Goal: Find contact information: Find contact information

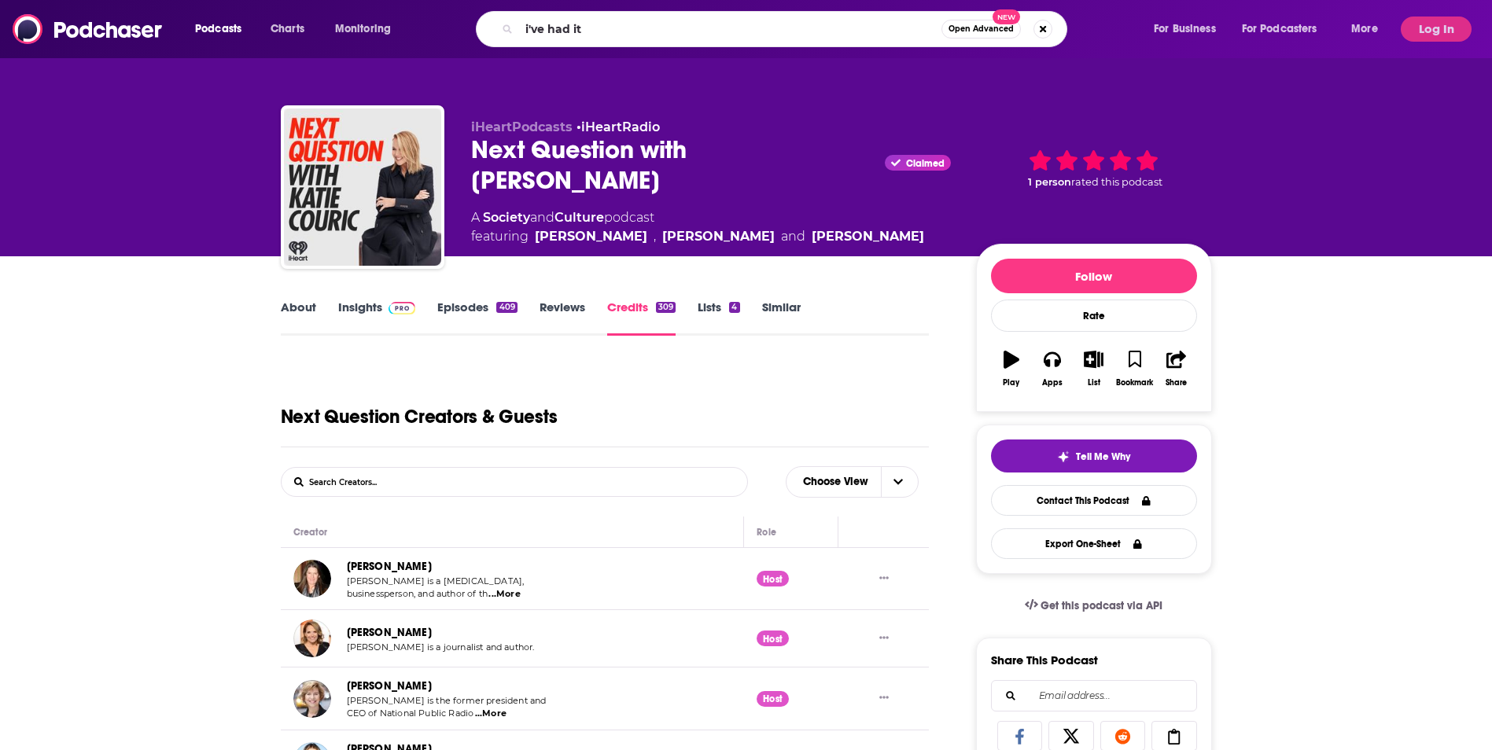
type input "i've had it"
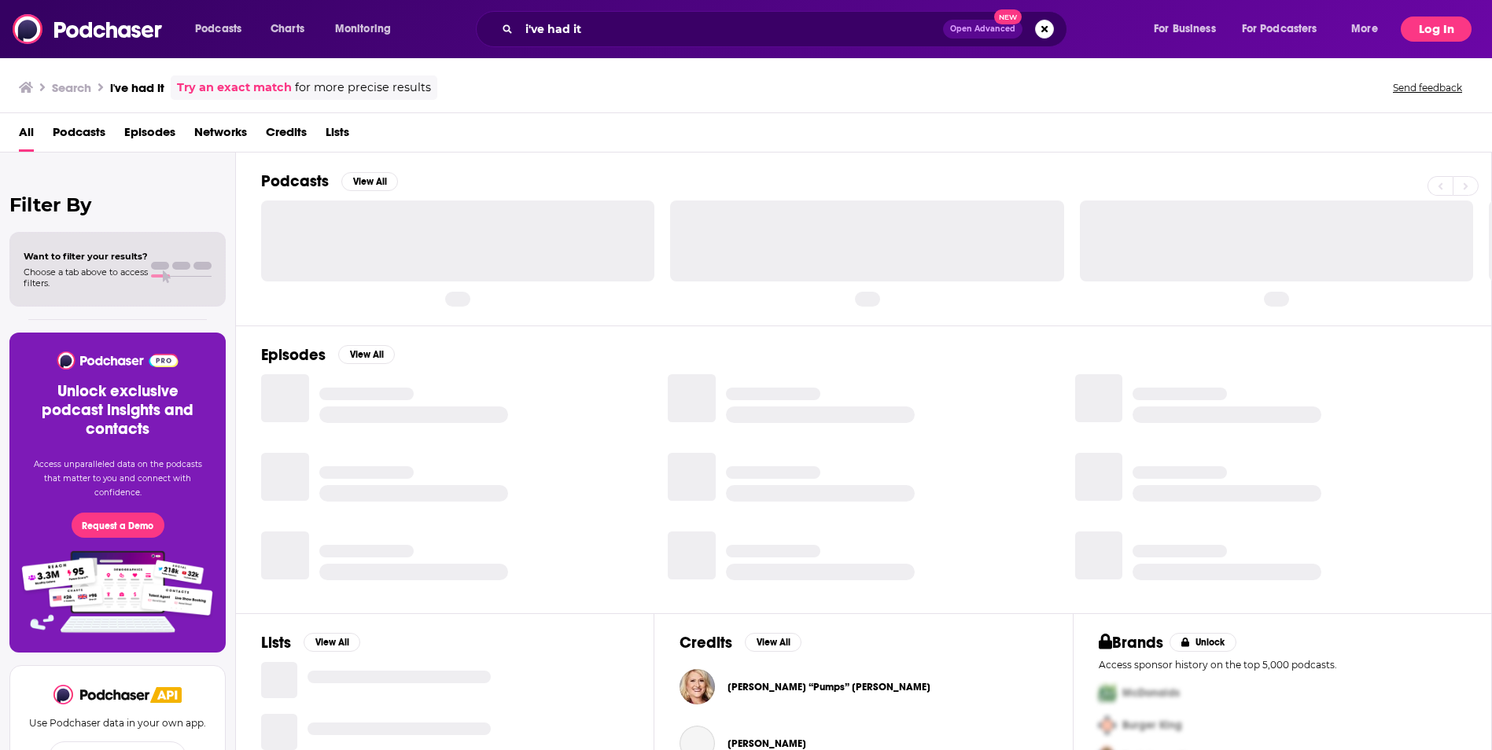
click at [1442, 16] on div "Podcasts Charts Monitoring i've had it Open Advanced New For Business For Podca…" at bounding box center [746, 29] width 1492 height 58
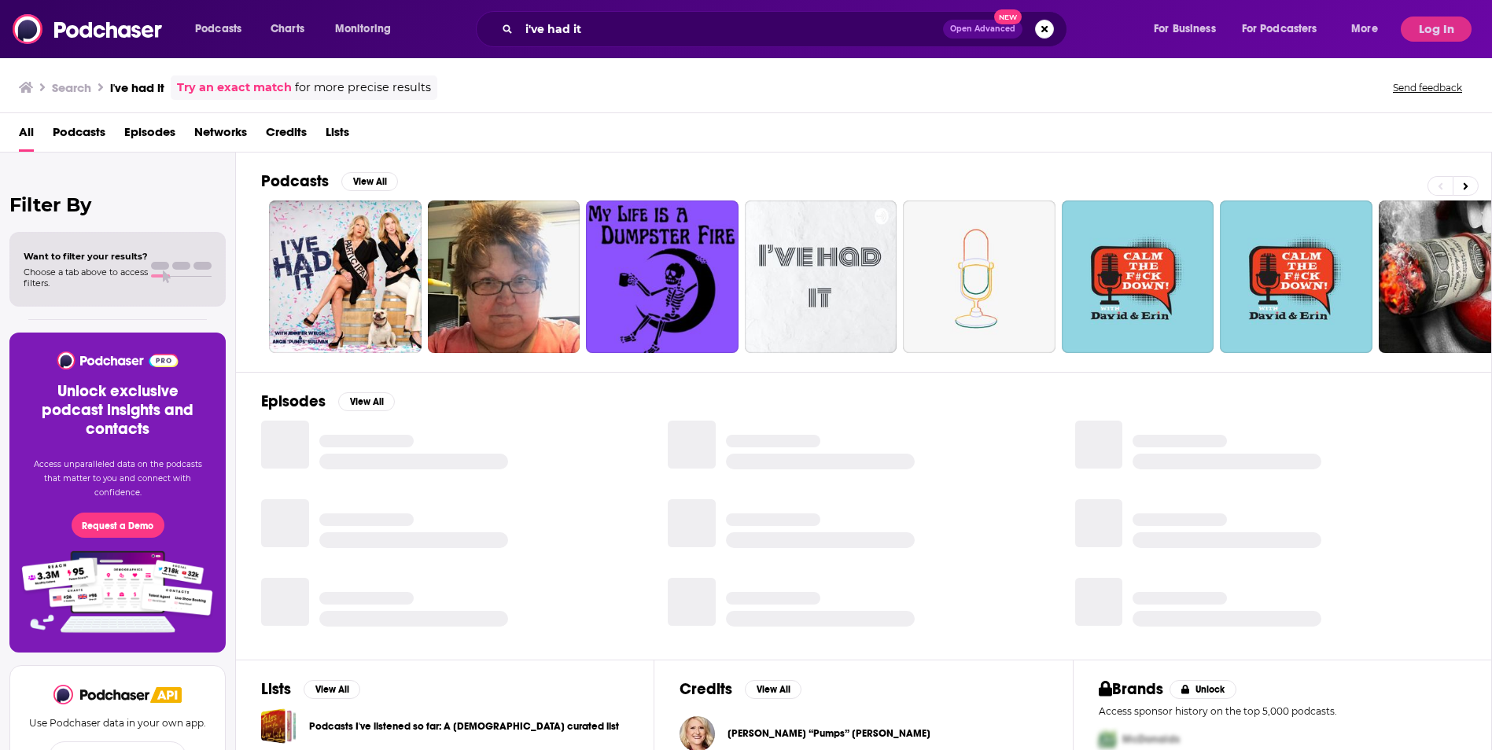
click at [1433, 43] on div "Podcasts Charts Monitoring i've had it Open Advanced New For Business For Podca…" at bounding box center [746, 29] width 1492 height 58
click at [1430, 42] on div "Podcasts Charts Monitoring i've had it Open Advanced New For Business For Podca…" at bounding box center [746, 29] width 1492 height 58
click at [1430, 31] on button "Log In" at bounding box center [1436, 29] width 71 height 25
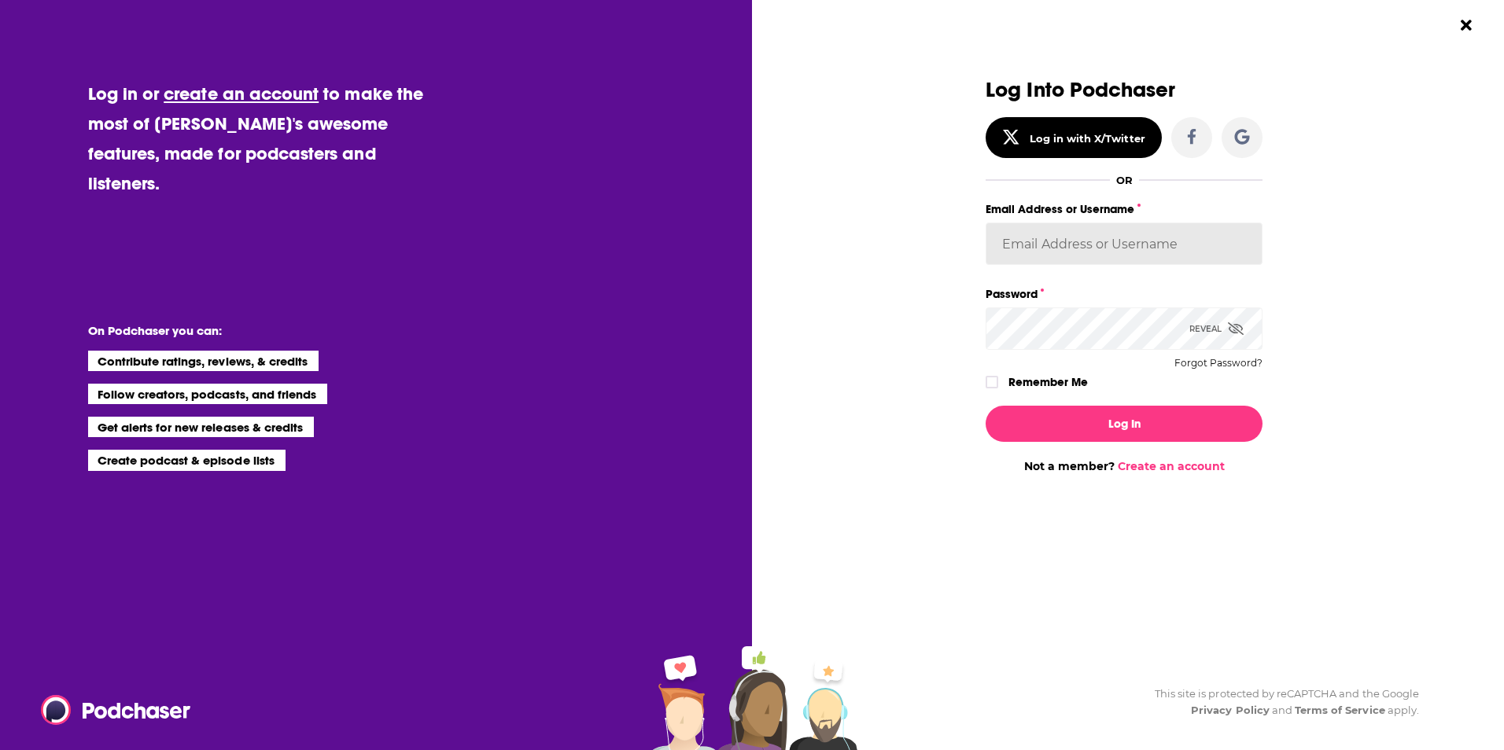
click at [1073, 247] on input "Email Address or Username" at bounding box center [1123, 244] width 277 height 42
type input "[EMAIL_ADDRESS][DOMAIN_NAME]"
click at [999, 389] on div "Remember Me" at bounding box center [1123, 382] width 277 height 20
drag, startPoint x: 999, startPoint y: 386, endPoint x: 979, endPoint y: 388, distance: 19.7
click at [998, 386] on div "Dialog" at bounding box center [993, 382] width 17 height 13
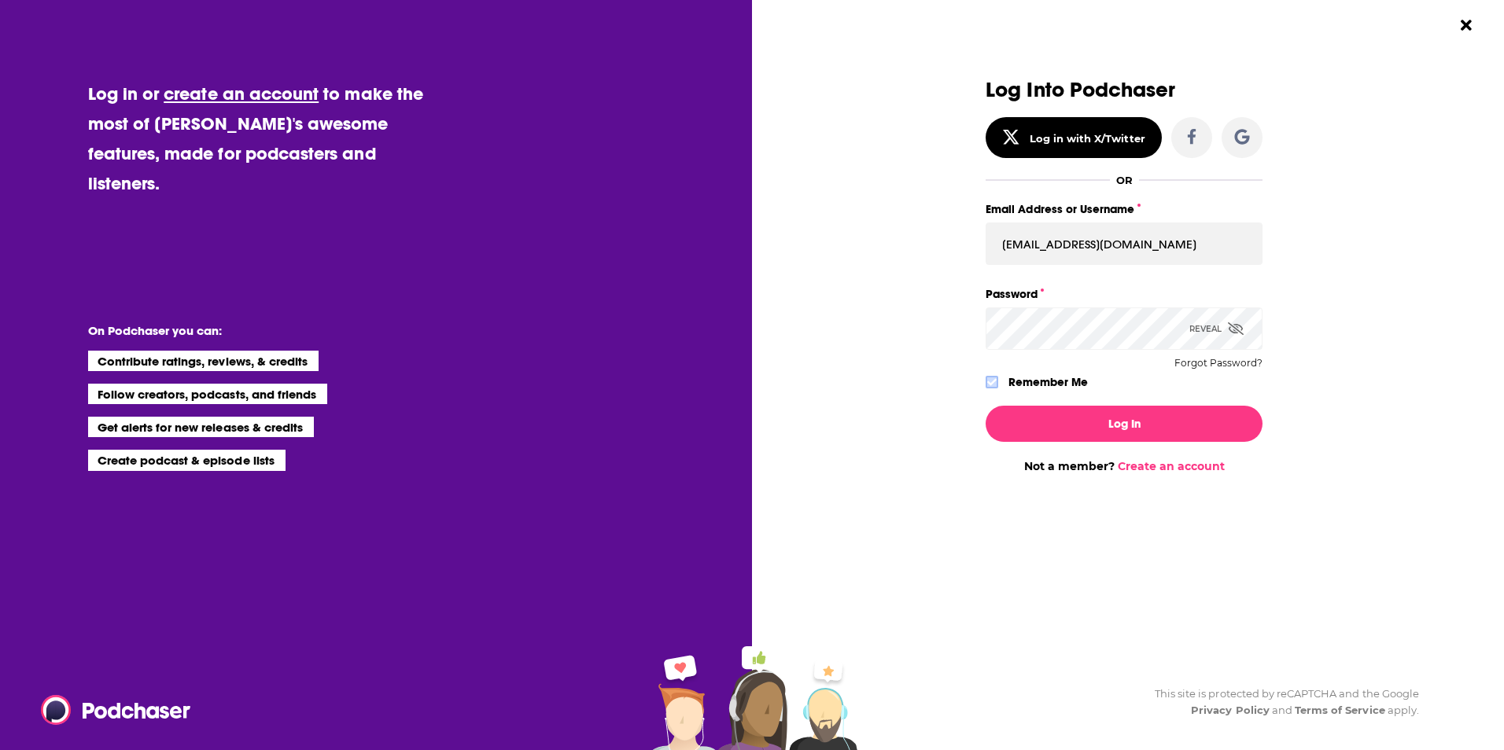
click at [985, 376] on label "Dialog" at bounding box center [991, 382] width 13 height 13
click at [1052, 430] on button "Log In" at bounding box center [1123, 424] width 277 height 36
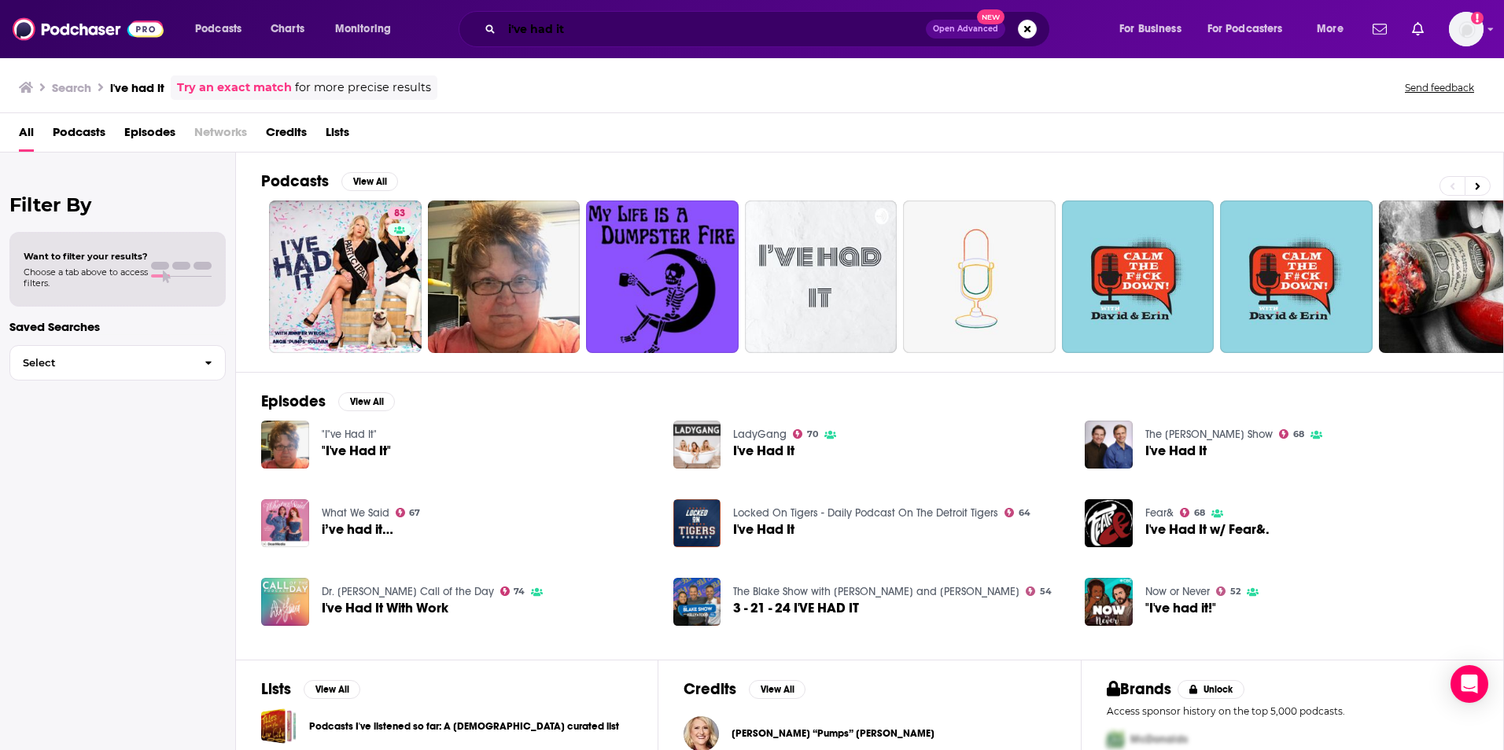
click at [661, 36] on input "i've had it" at bounding box center [714, 29] width 424 height 25
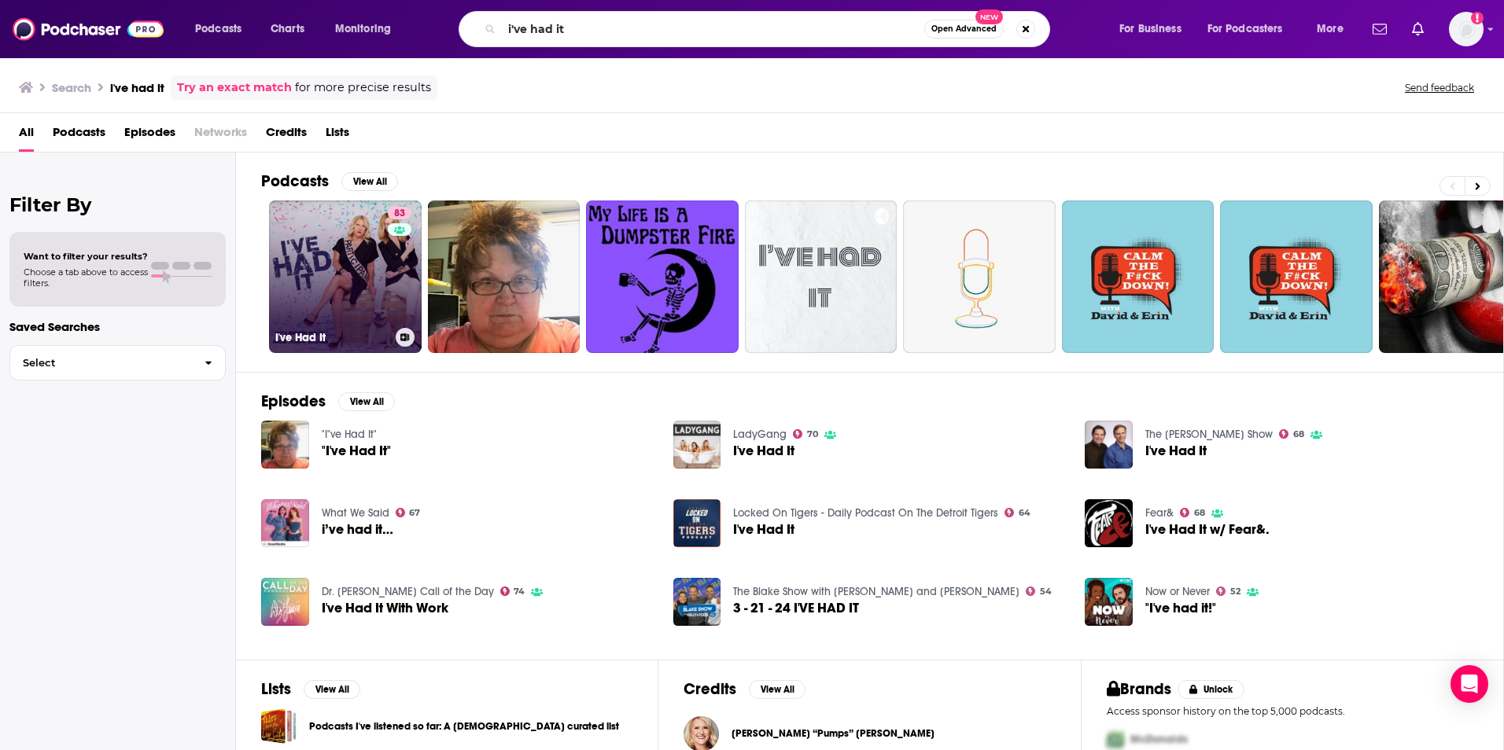
click at [376, 286] on link "83 I've Had It" at bounding box center [345, 277] width 153 height 153
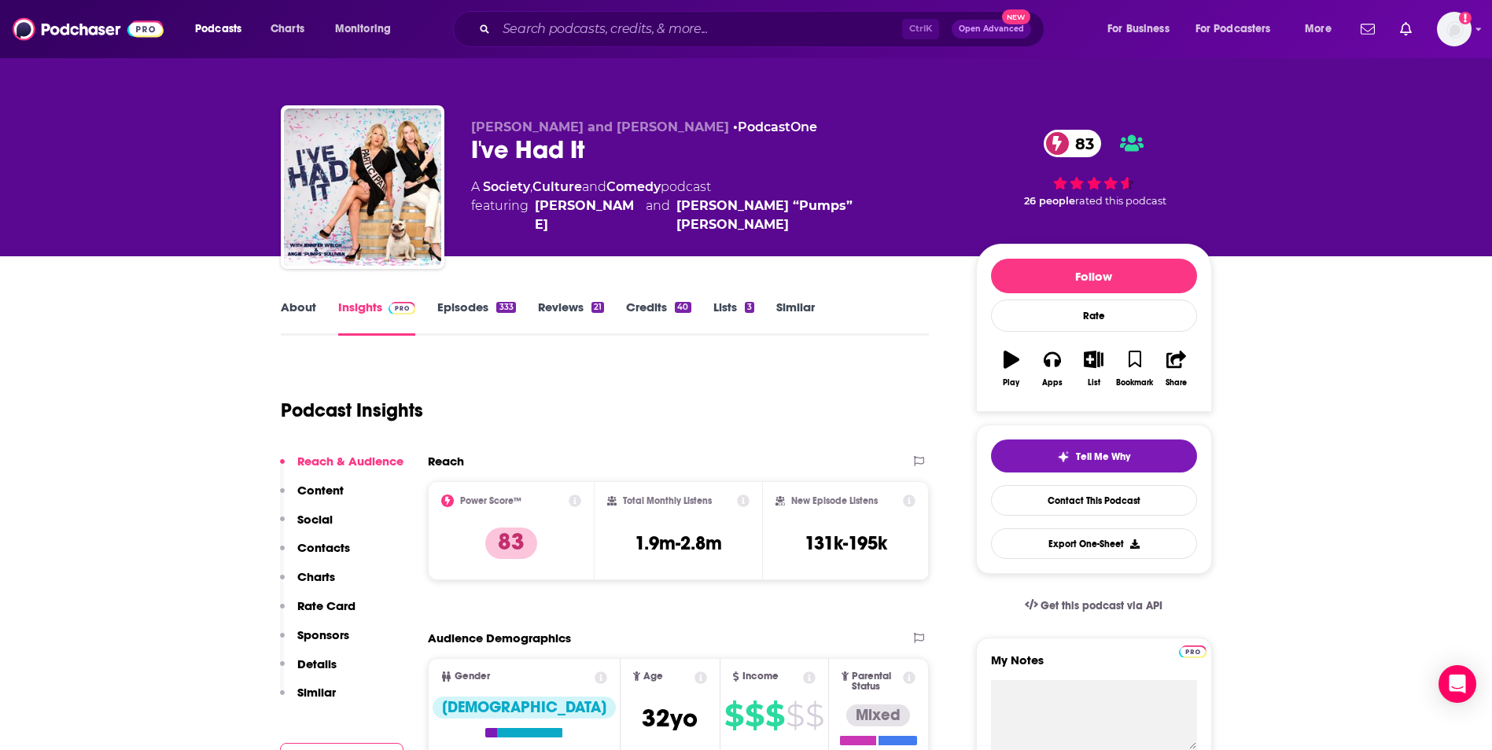
click at [319, 517] on p "Social" at bounding box center [314, 519] width 35 height 15
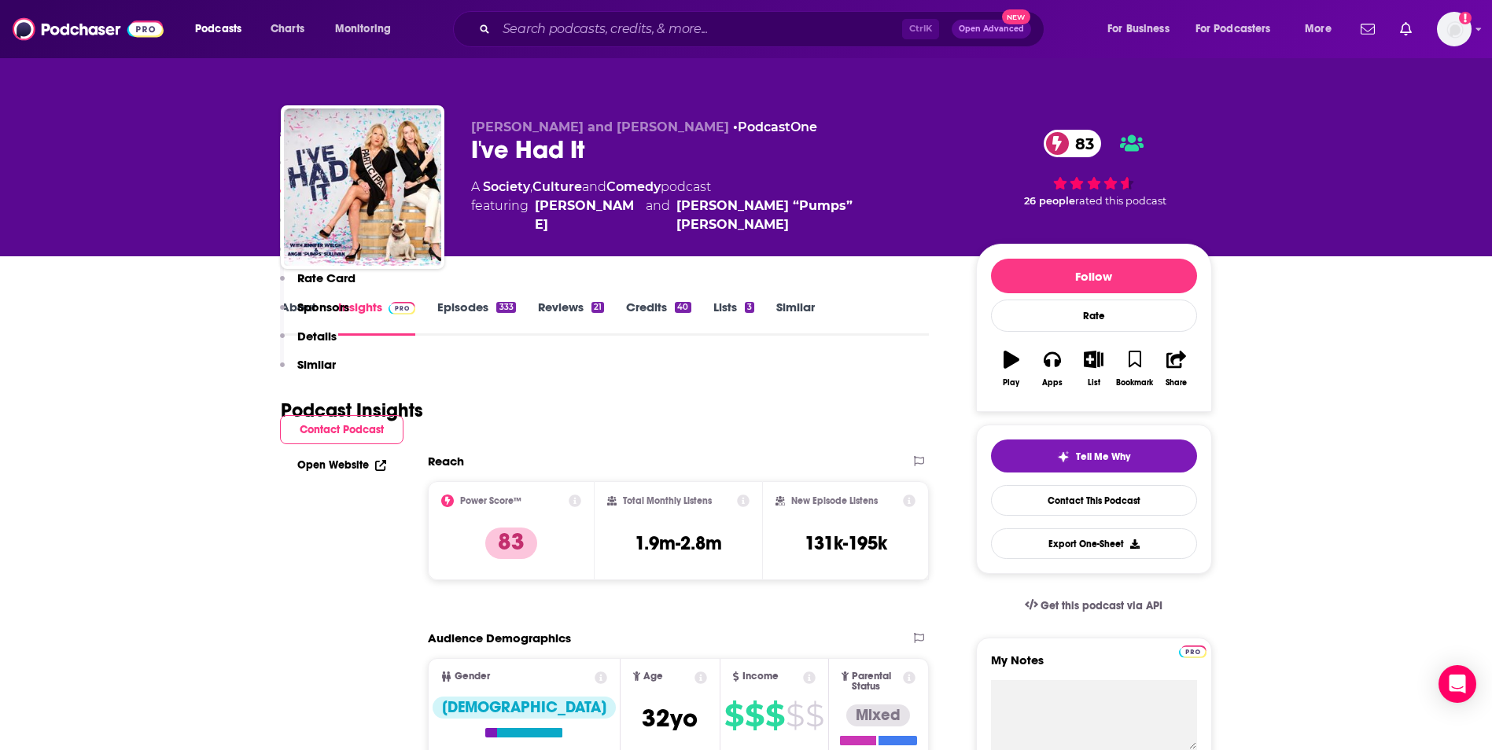
scroll to position [1143, 0]
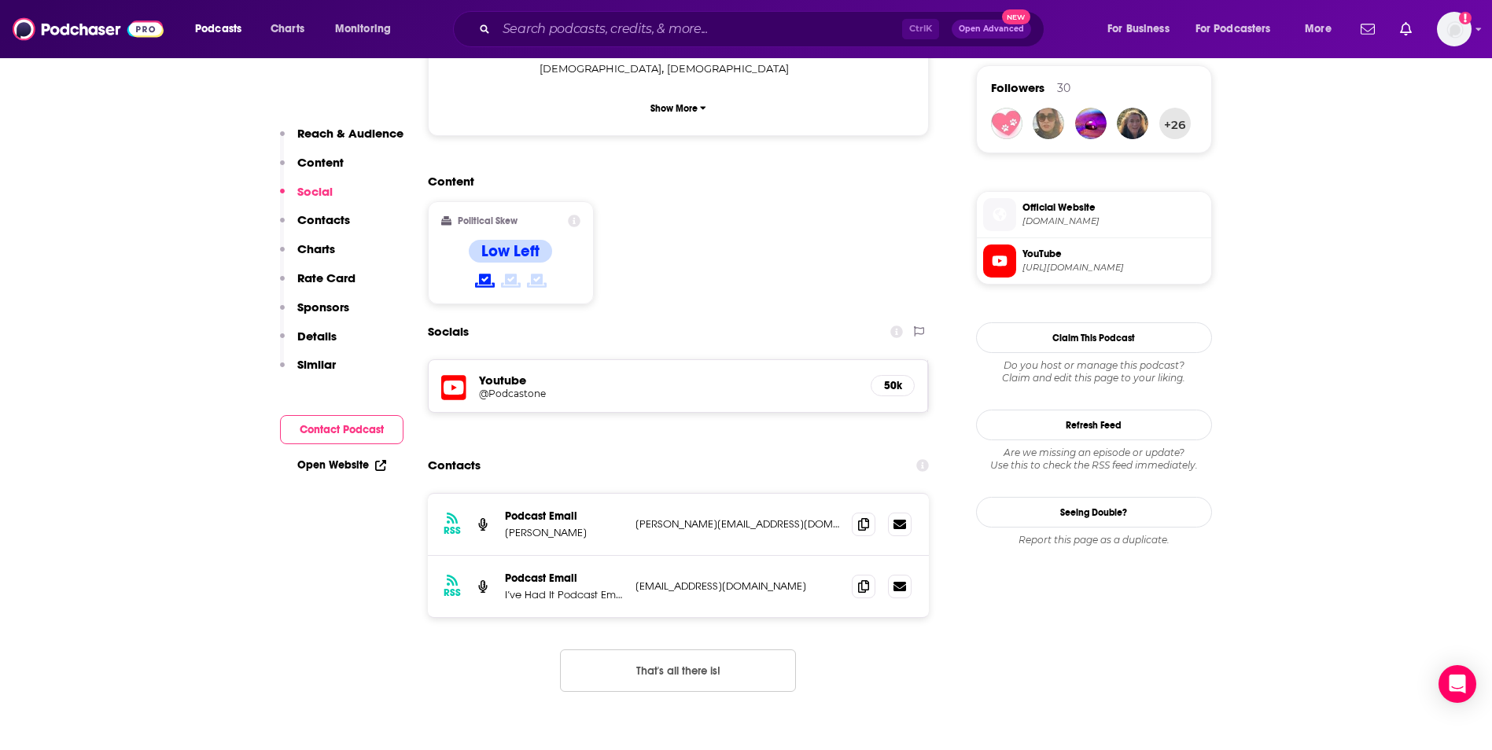
click at [344, 221] on p "Contacts" at bounding box center [323, 219] width 53 height 15
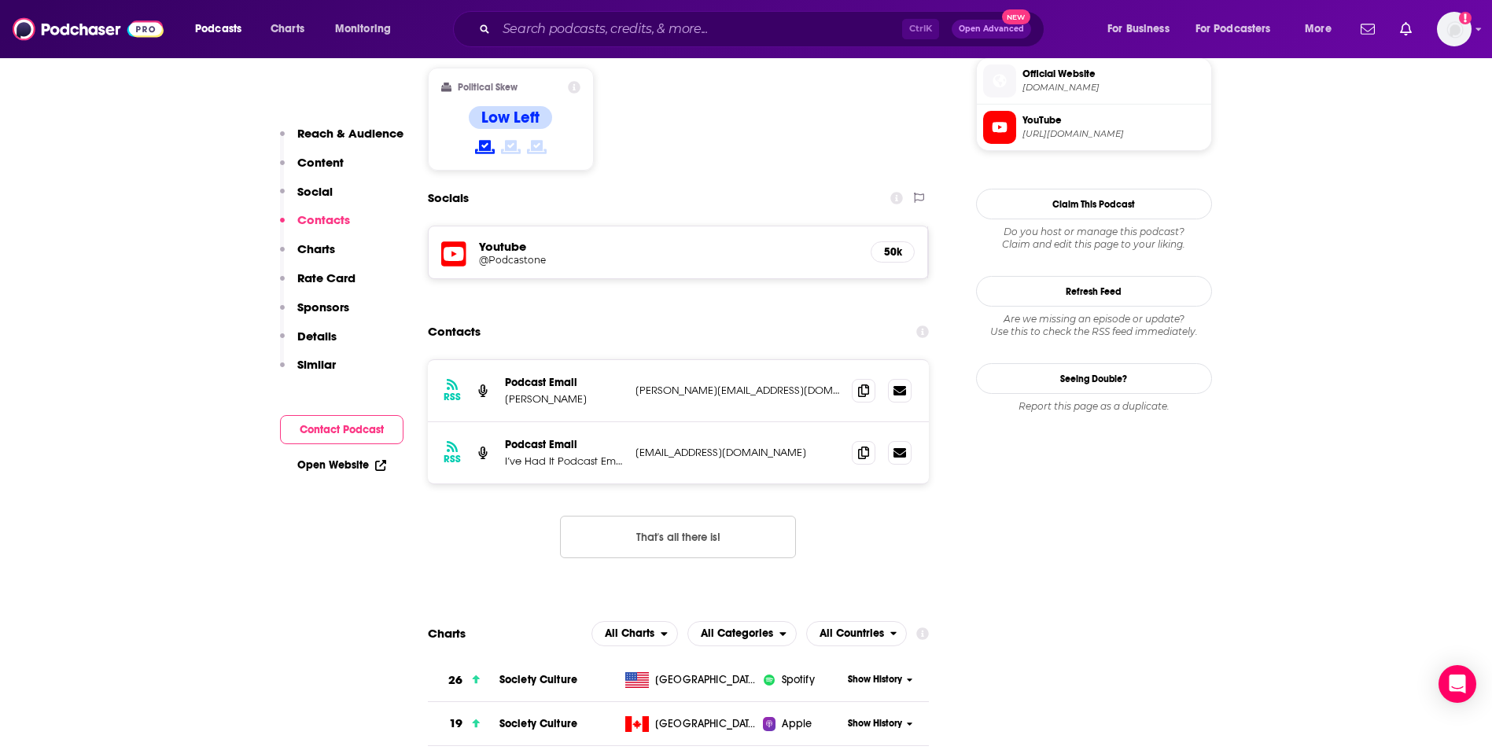
click at [611, 392] on p "[PERSON_NAME]" at bounding box center [564, 398] width 118 height 13
click at [669, 384] on p "[PERSON_NAME][EMAIL_ADDRESS][DOMAIN_NAME]" at bounding box center [737, 390] width 204 height 13
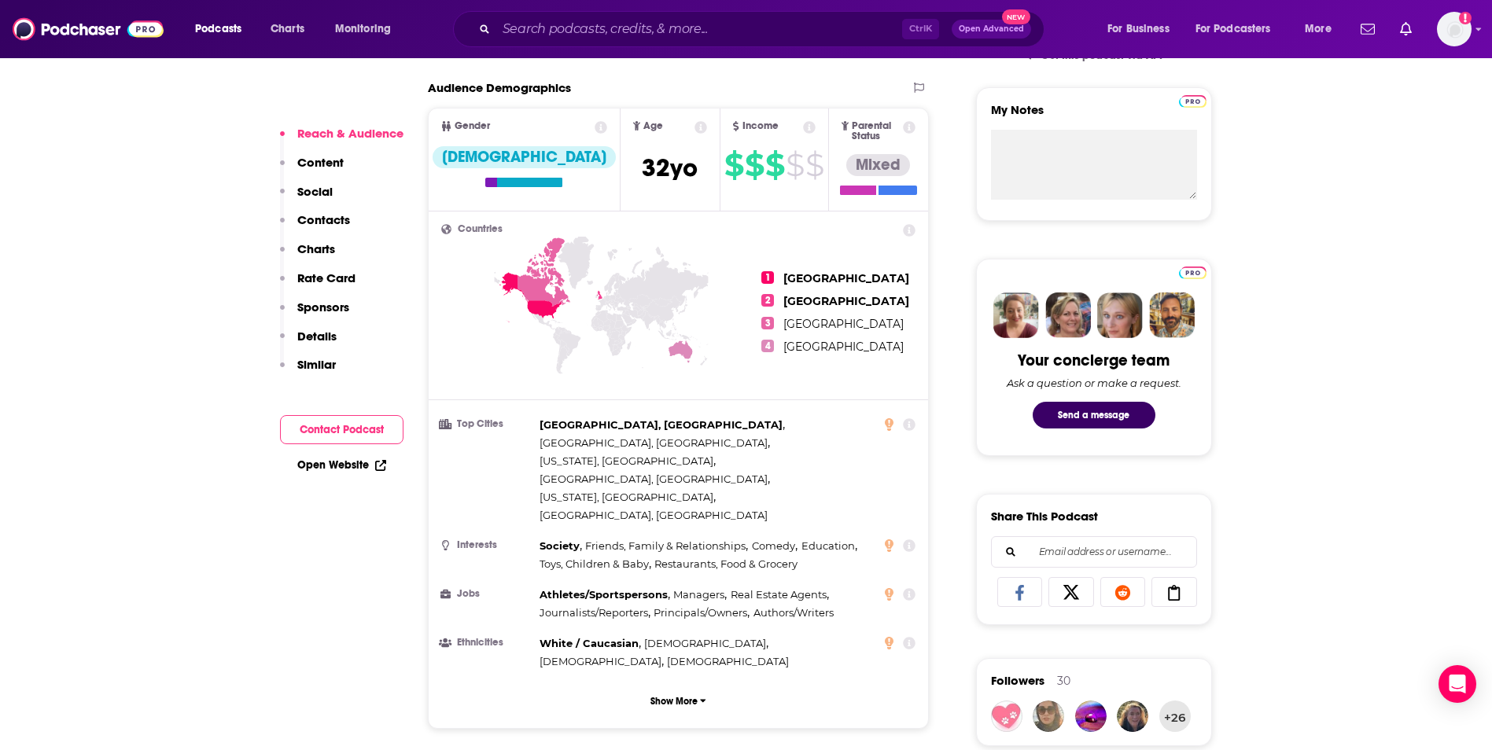
scroll to position [1022, 0]
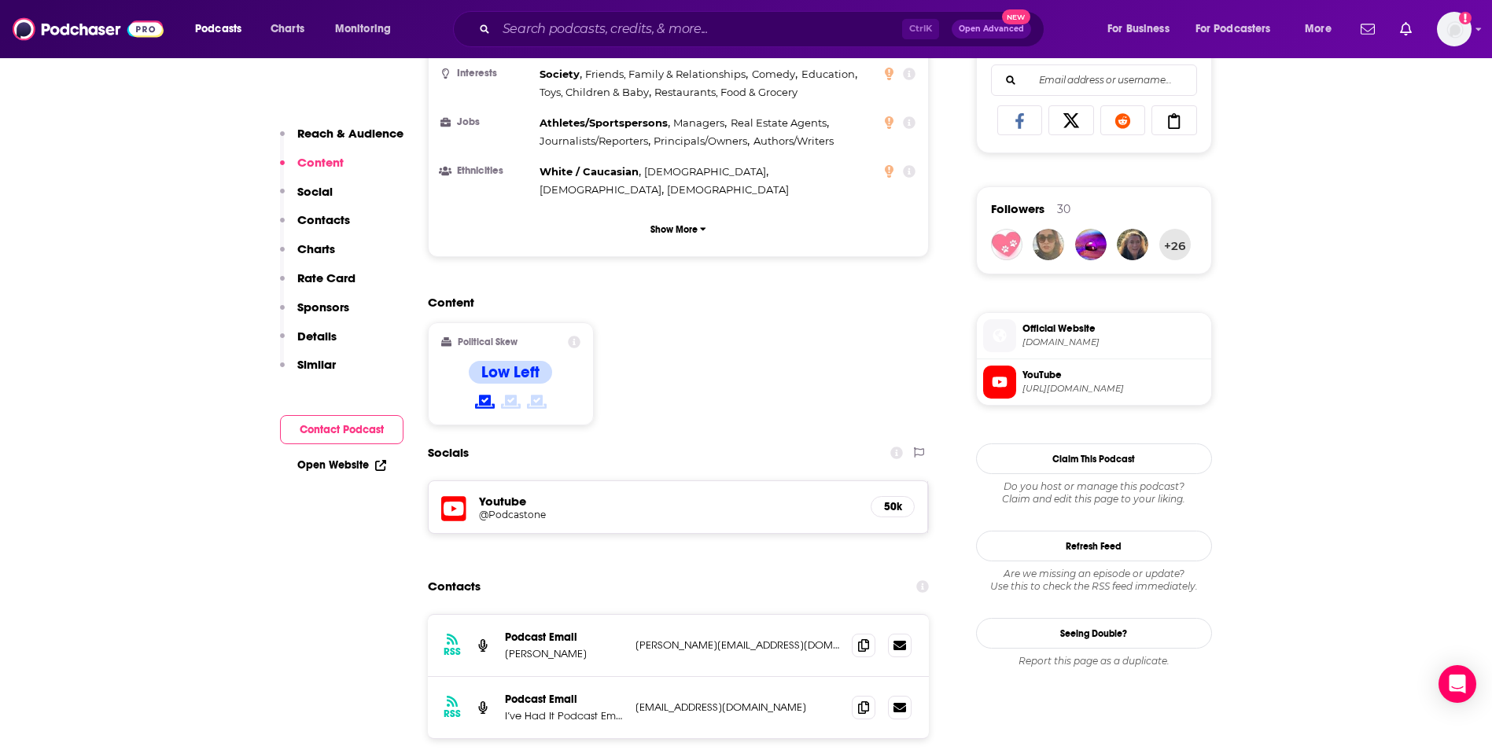
click at [577, 572] on div "Contacts" at bounding box center [679, 587] width 502 height 30
